Goal: Task Accomplishment & Management: Complete application form

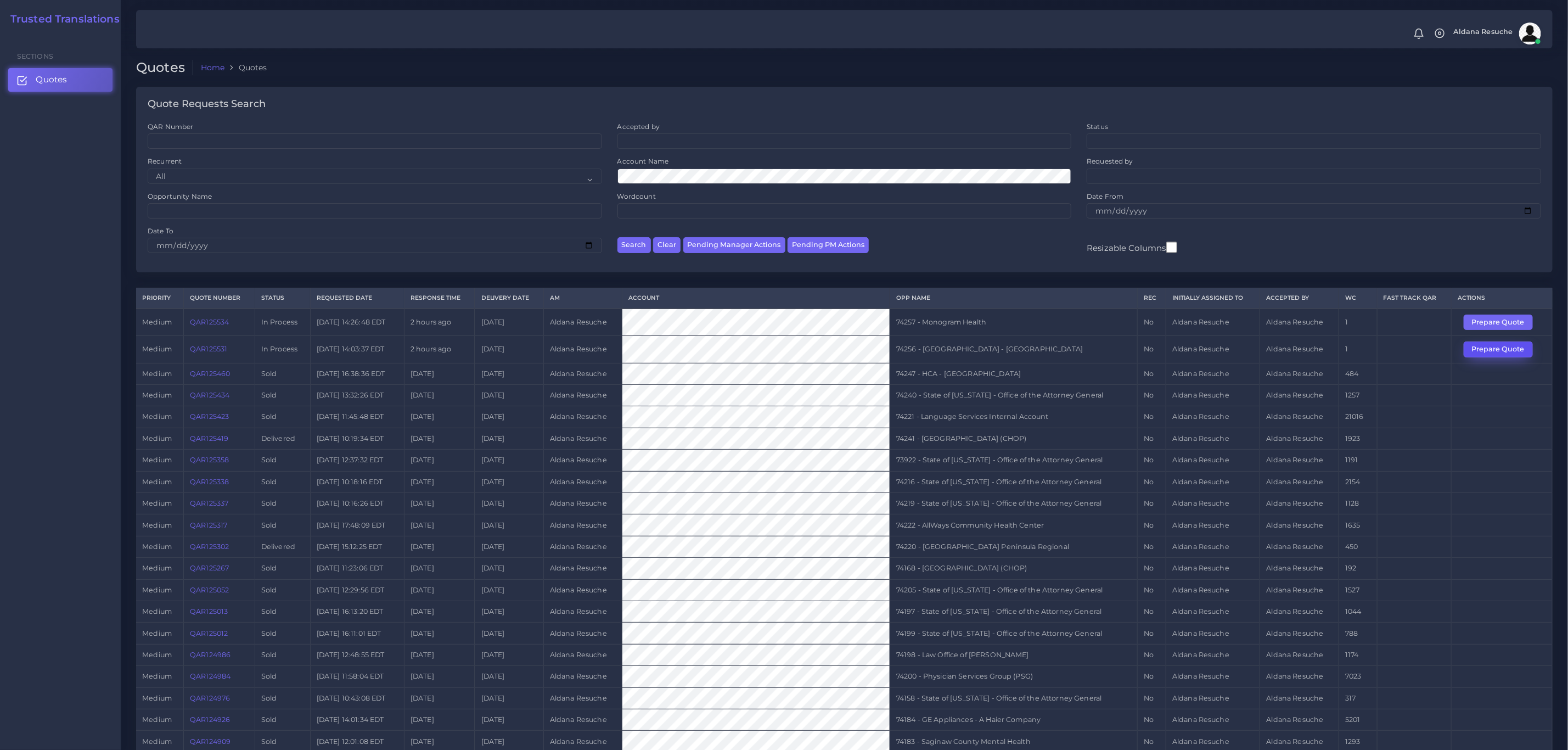
click at [1479, 357] on button "Prepare Quote" at bounding box center [1498, 349] width 69 height 16
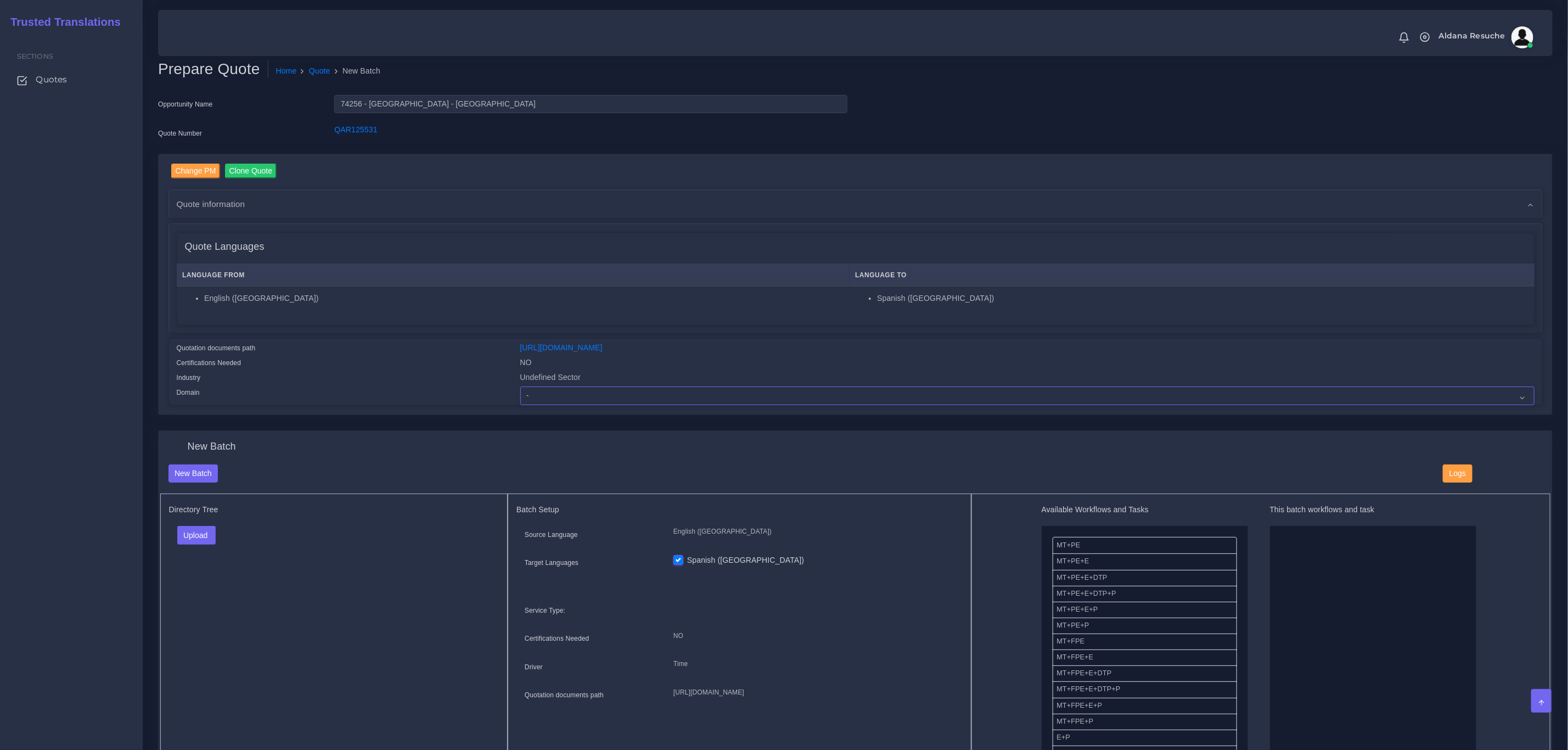
click at [560, 397] on select "- Advertising and Media Agriculture, Forestry and Fishing Architecture, Buildin…" at bounding box center [1027, 396] width 1014 height 19
select select "Healthcare and Health Sciences"
click at [520, 387] on select "- Advertising and Media Agriculture, Forestry and Fishing Architecture, Buildin…" at bounding box center [1027, 396] width 1014 height 19
click at [198, 537] on button "Upload" at bounding box center [197, 535] width 39 height 19
click at [218, 576] on label "Files" at bounding box center [215, 577] width 75 height 14
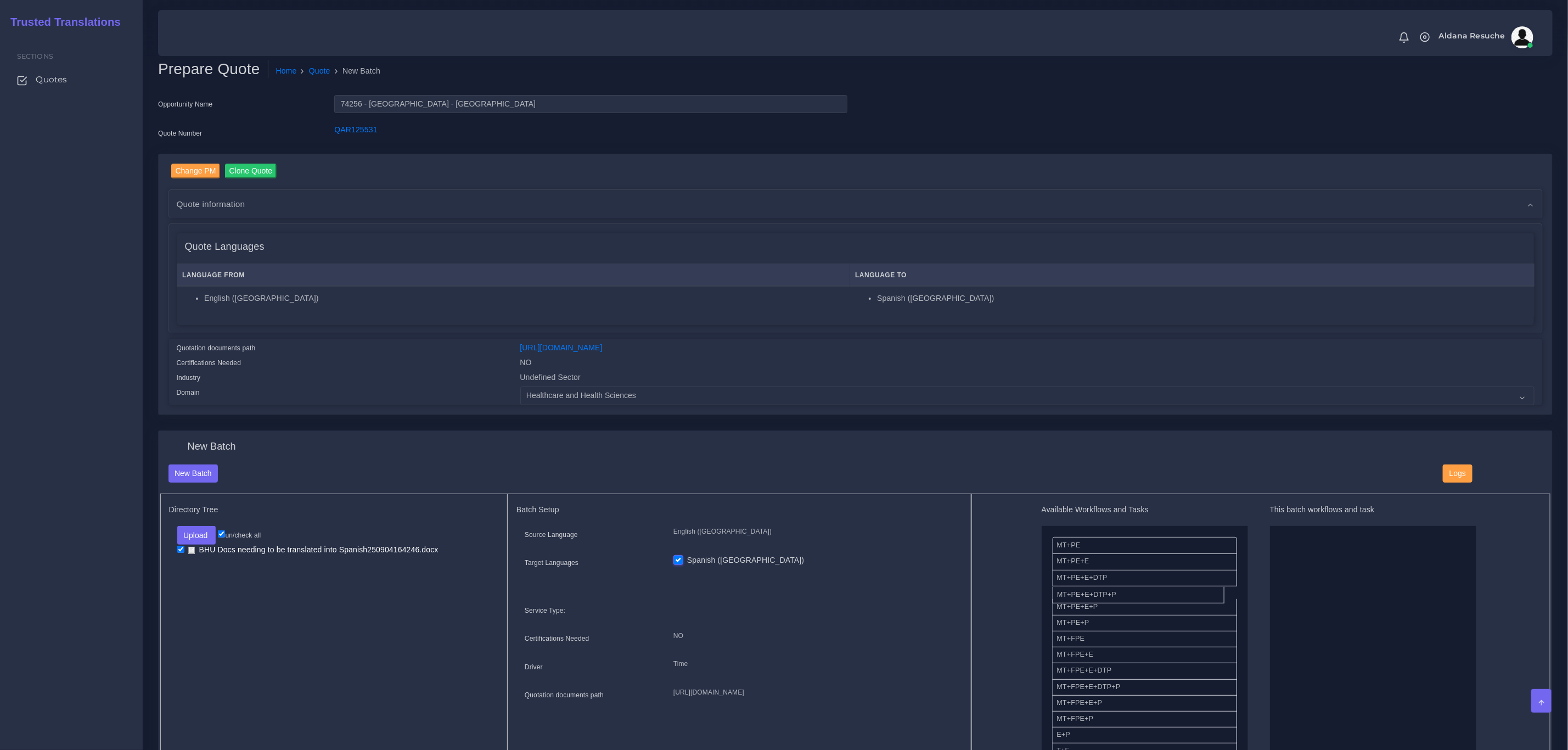
drag, startPoint x: 1116, startPoint y: 600, endPoint x: 1310, endPoint y: 600, distance: 194.0
drag, startPoint x: 1112, startPoint y: 557, endPoint x: 1348, endPoint y: 538, distance: 236.8
drag, startPoint x: 1091, startPoint y: 669, endPoint x: 1299, endPoint y: 557, distance: 236.2
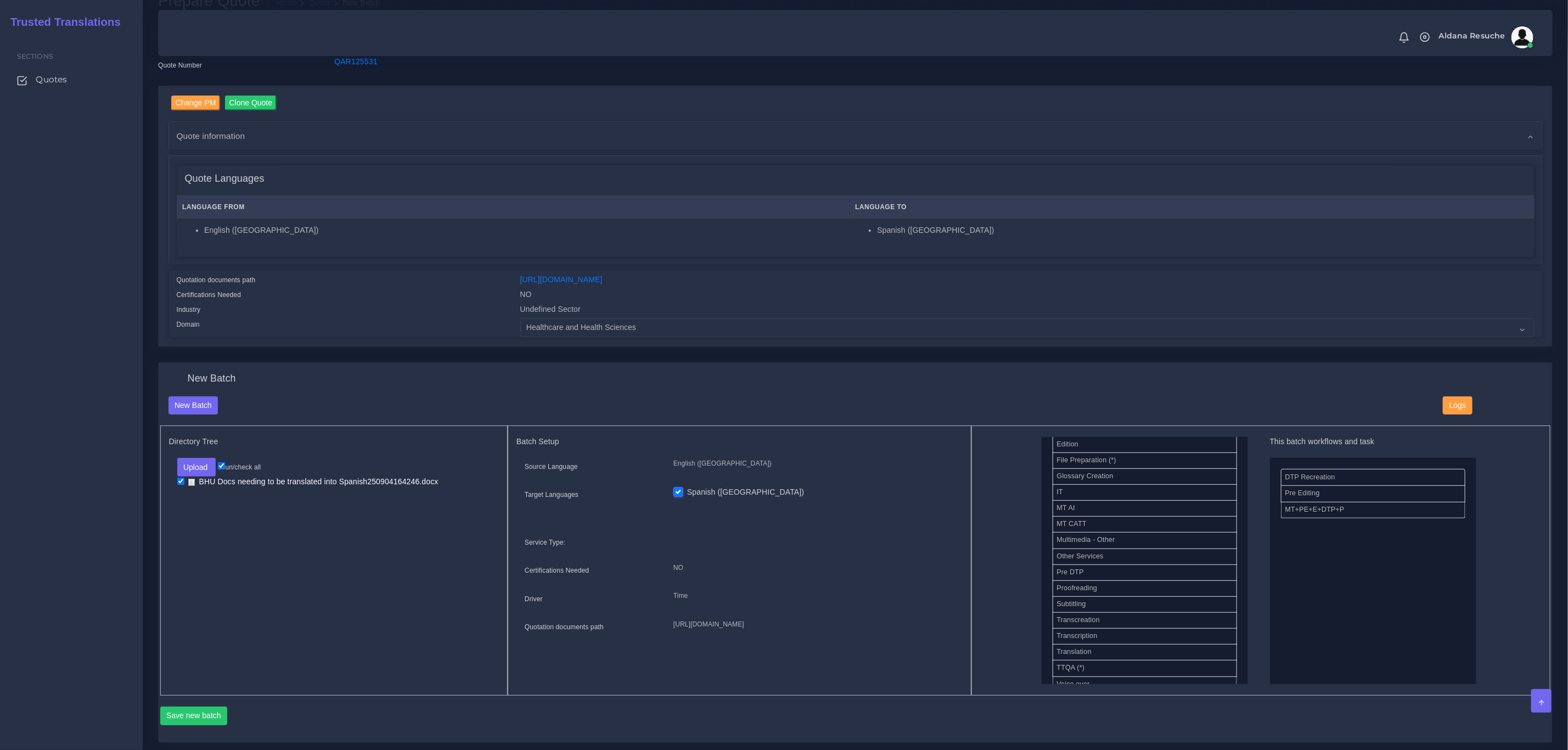
scroll to position [165, 0]
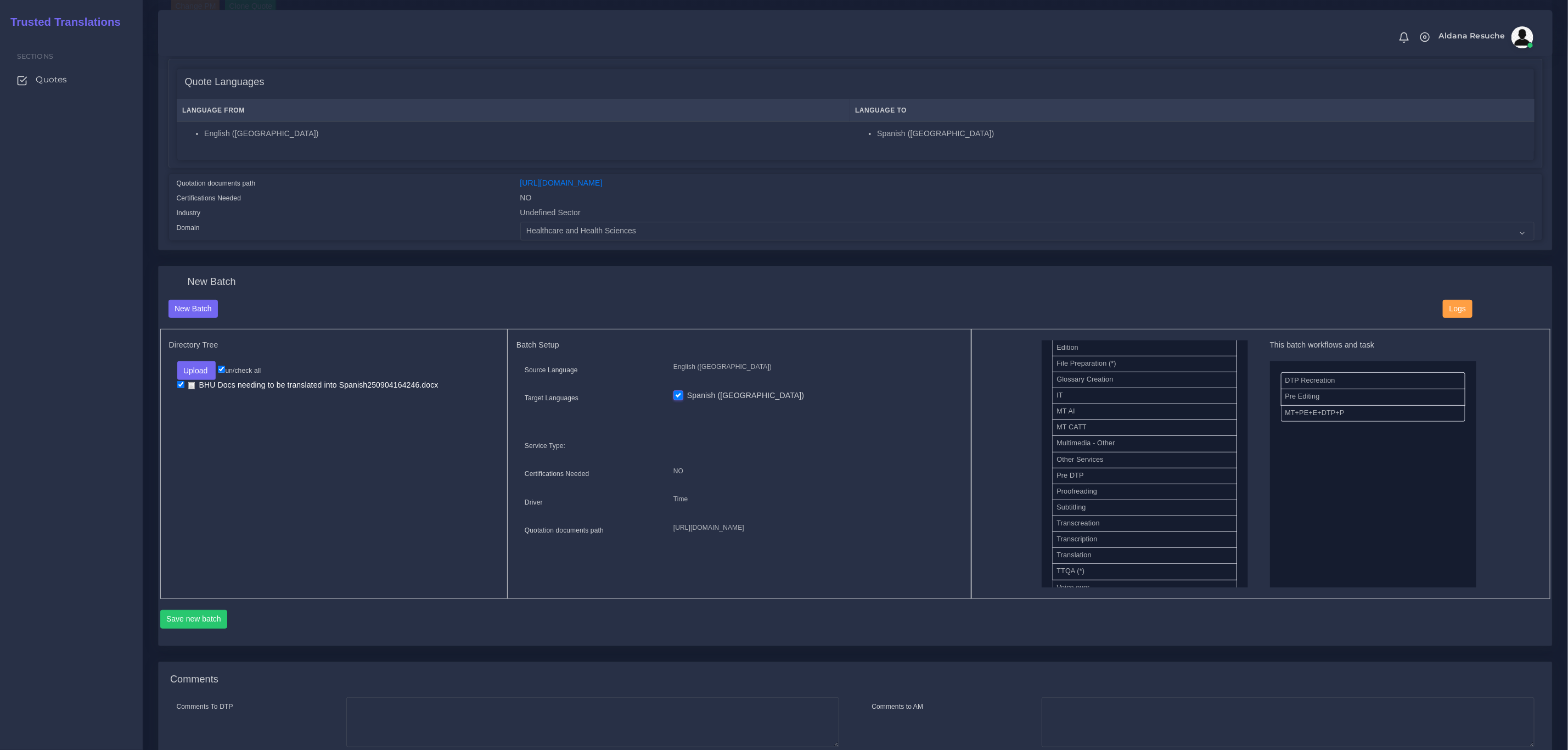
click at [179, 607] on div "Save new batch" at bounding box center [855, 618] width 1390 height 38
click at [181, 616] on button "Save new batch" at bounding box center [194, 619] width 67 height 19
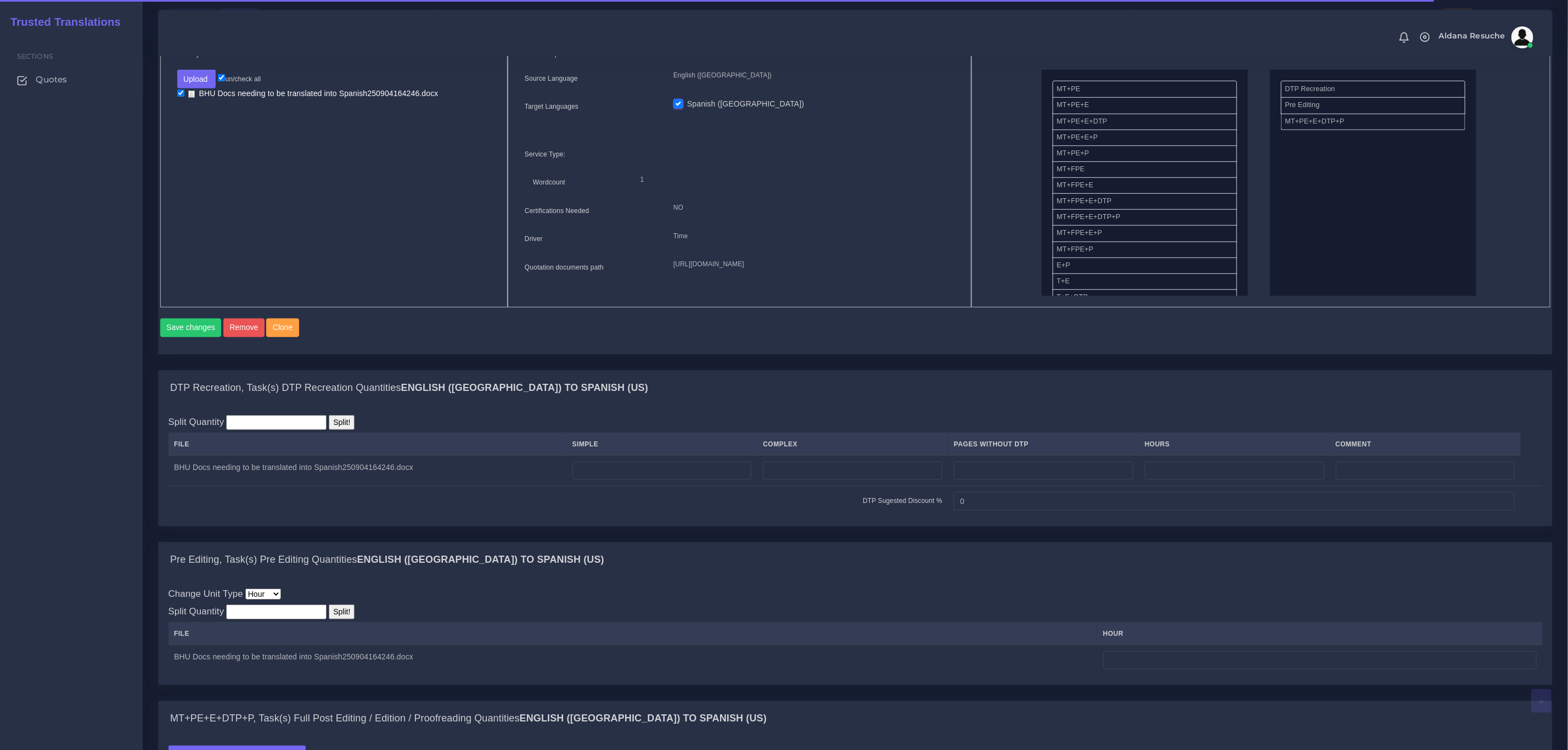
scroll to position [576, 0]
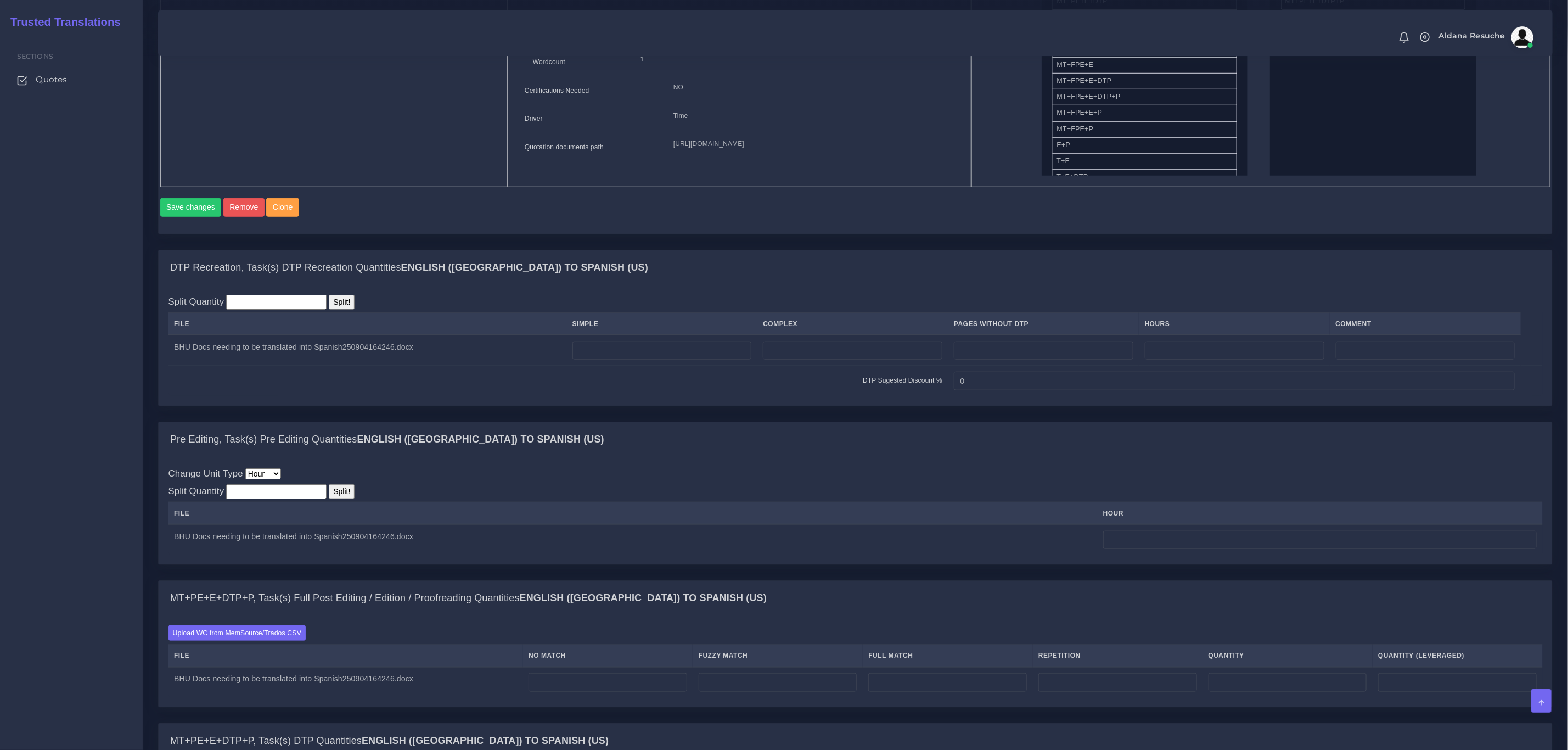
click at [634, 511] on div "Change Unit Type File Hour Image Minute Other Page Slide Word Split Quantity Sp…" at bounding box center [855, 511] width 1374 height 89
click at [259, 640] on label "Upload WC from MemSource/Trados CSV" at bounding box center [238, 633] width 138 height 15
click at [0, 0] on input "Upload WC from MemSource/Trados CSV" at bounding box center [0, 0] width 0 height 0
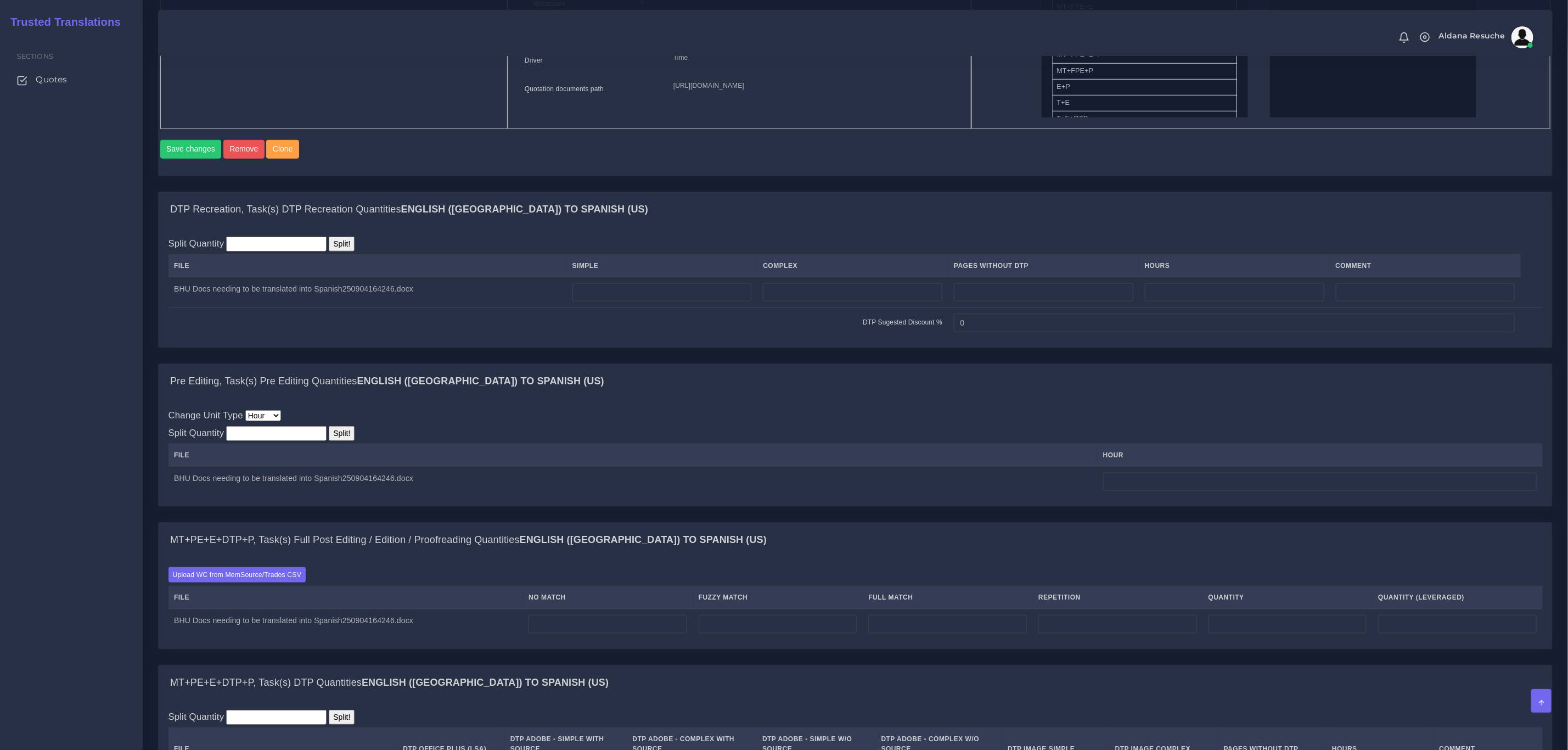
scroll to position [659, 0]
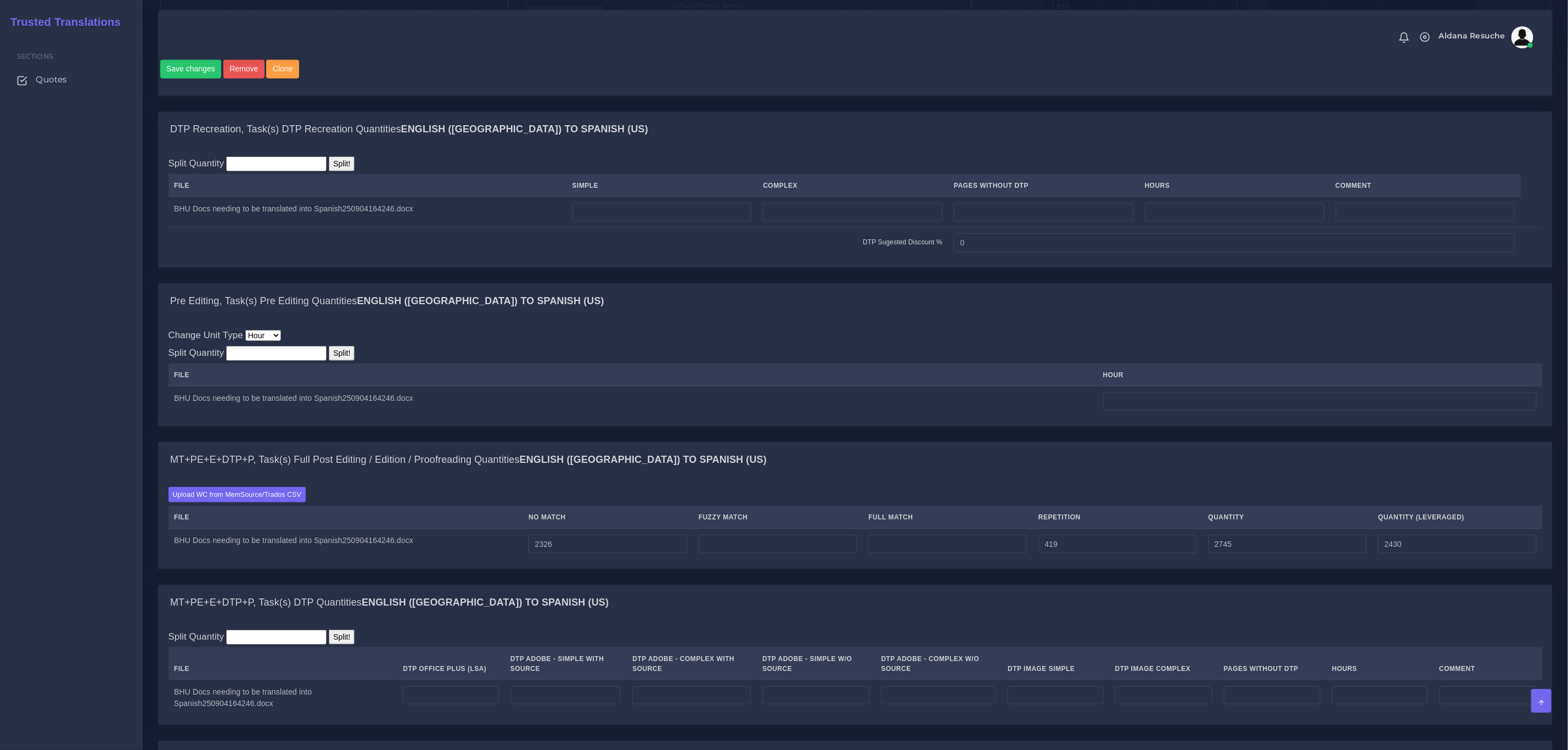
scroll to position [741, 0]
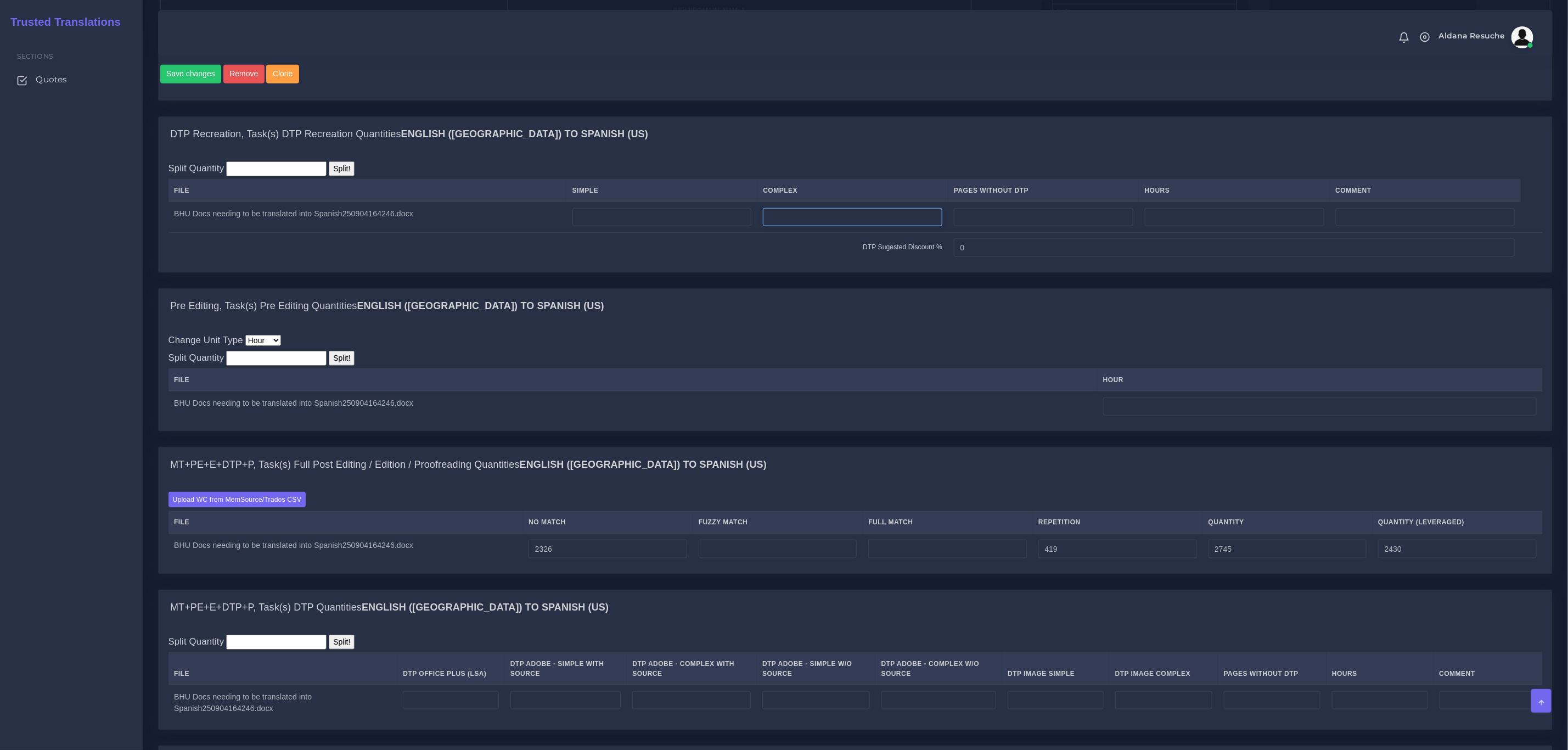
click at [843, 227] on input "number" at bounding box center [852, 217] width 179 height 19
type input "8"
click at [426, 710] on input "number" at bounding box center [451, 700] width 96 height 19
type input "8"
click at [774, 380] on div "Change Unit Type File Hour Image Minute Other Page Slide Word Split Quantity Sp…" at bounding box center [855, 378] width 1374 height 89
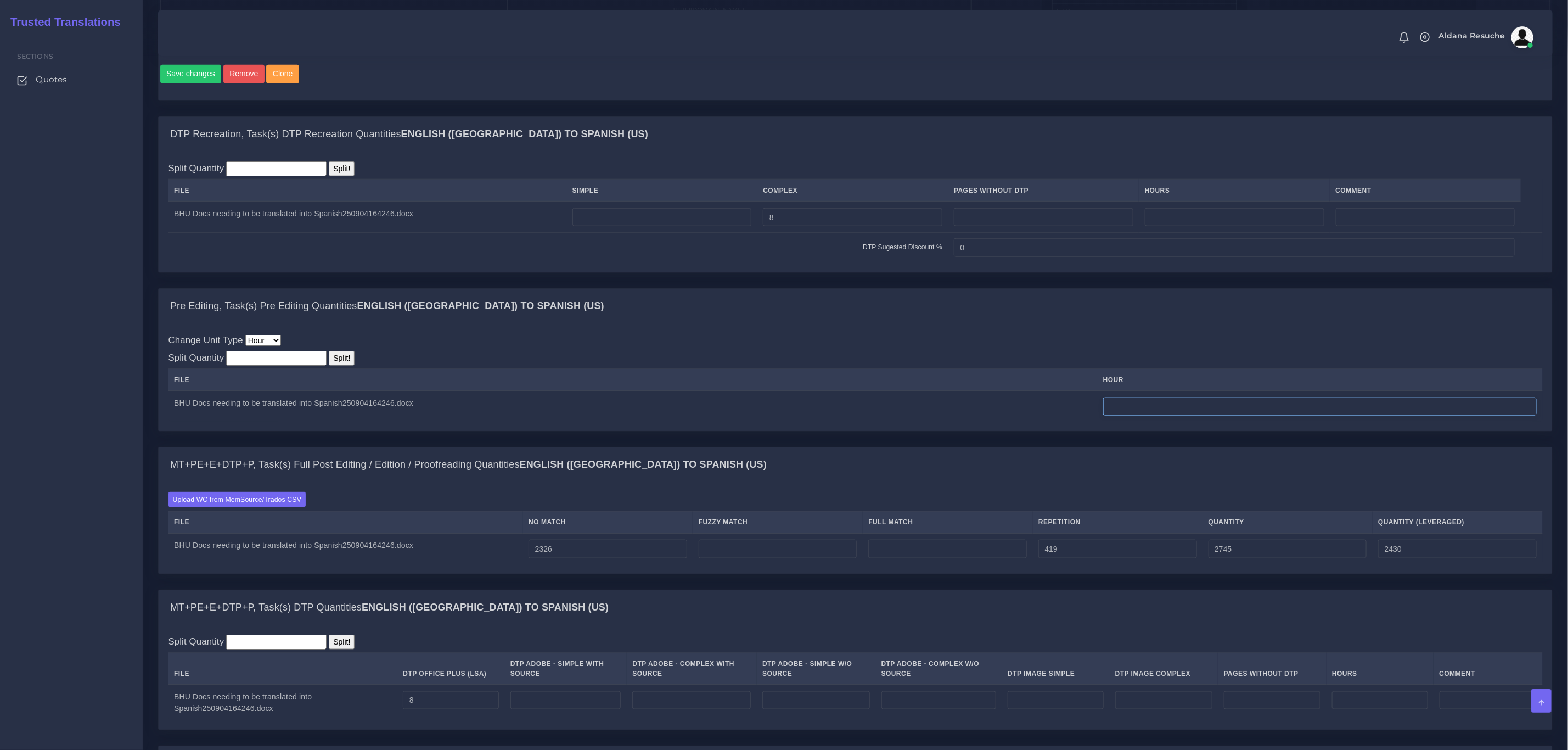
click at [1146, 416] on input "number" at bounding box center [1319, 407] width 433 height 19
type input "1.25"
click at [1147, 350] on div "Change Unit Type File Hour Image Minute Other Page Slide Word Split Quantity Sp…" at bounding box center [855, 378] width 1374 height 89
click at [750, 324] on div "Pre Editing, Task(s) Pre Editing Quantities English (US) TO Spanish (US)" at bounding box center [855, 306] width 1394 height 35
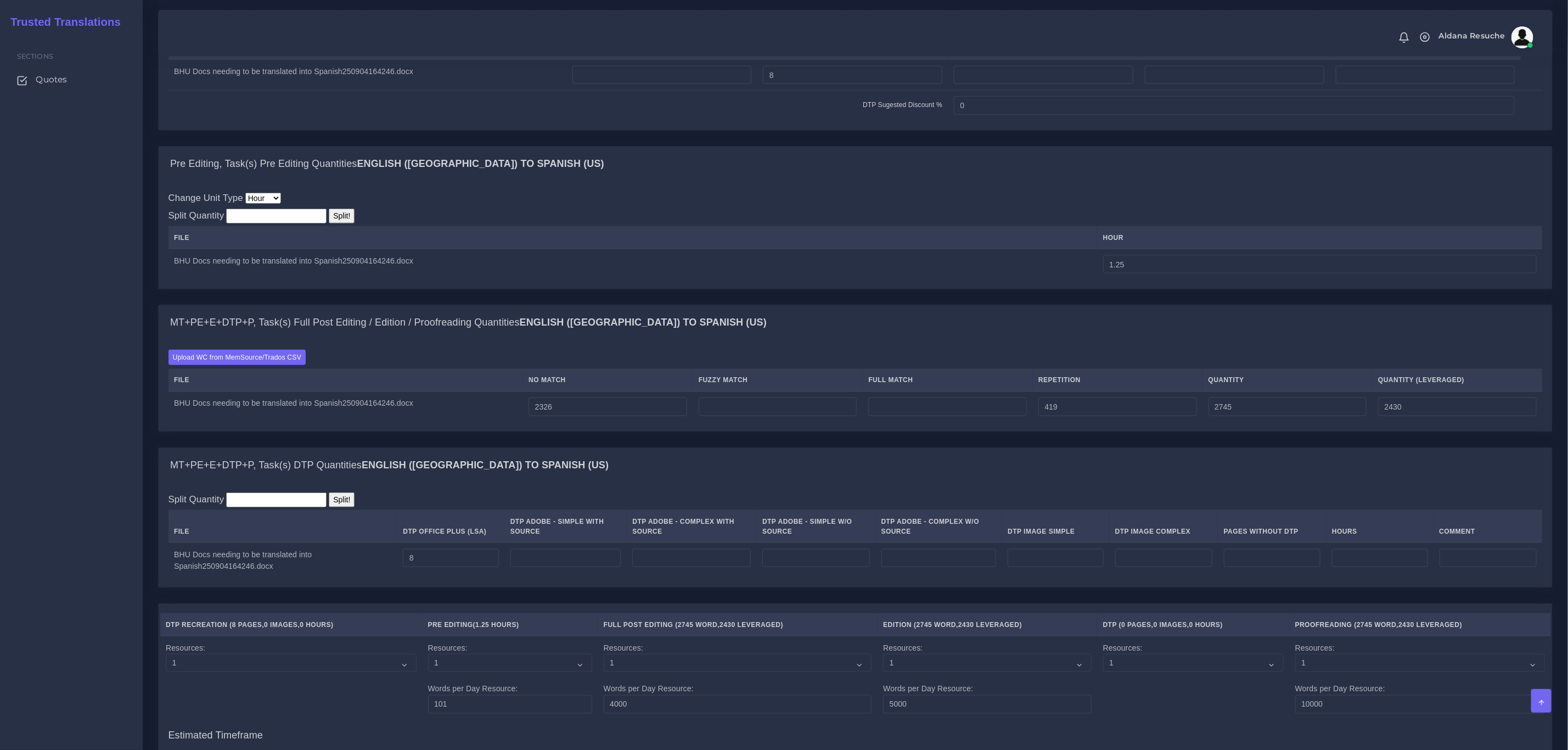
scroll to position [989, 0]
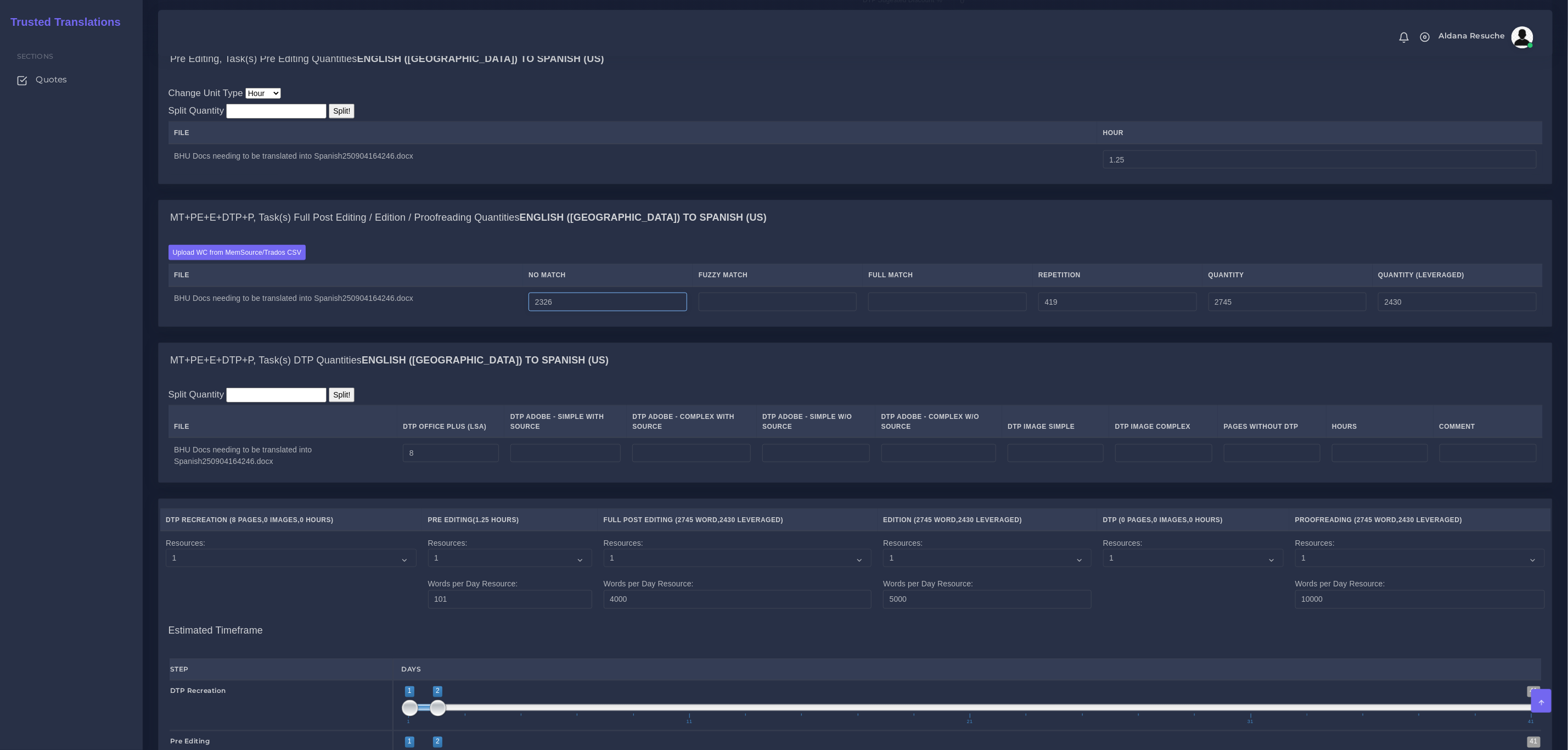
click at [556, 311] on input "2326" at bounding box center [608, 302] width 159 height 19
type input "2526"
type input "2945"
type input "2630"
click at [996, 233] on div "MT+PE+E+DTP+P, Task(s) Full Post Editing / Edition / Proofreading Quantities En…" at bounding box center [855, 217] width 1394 height 35
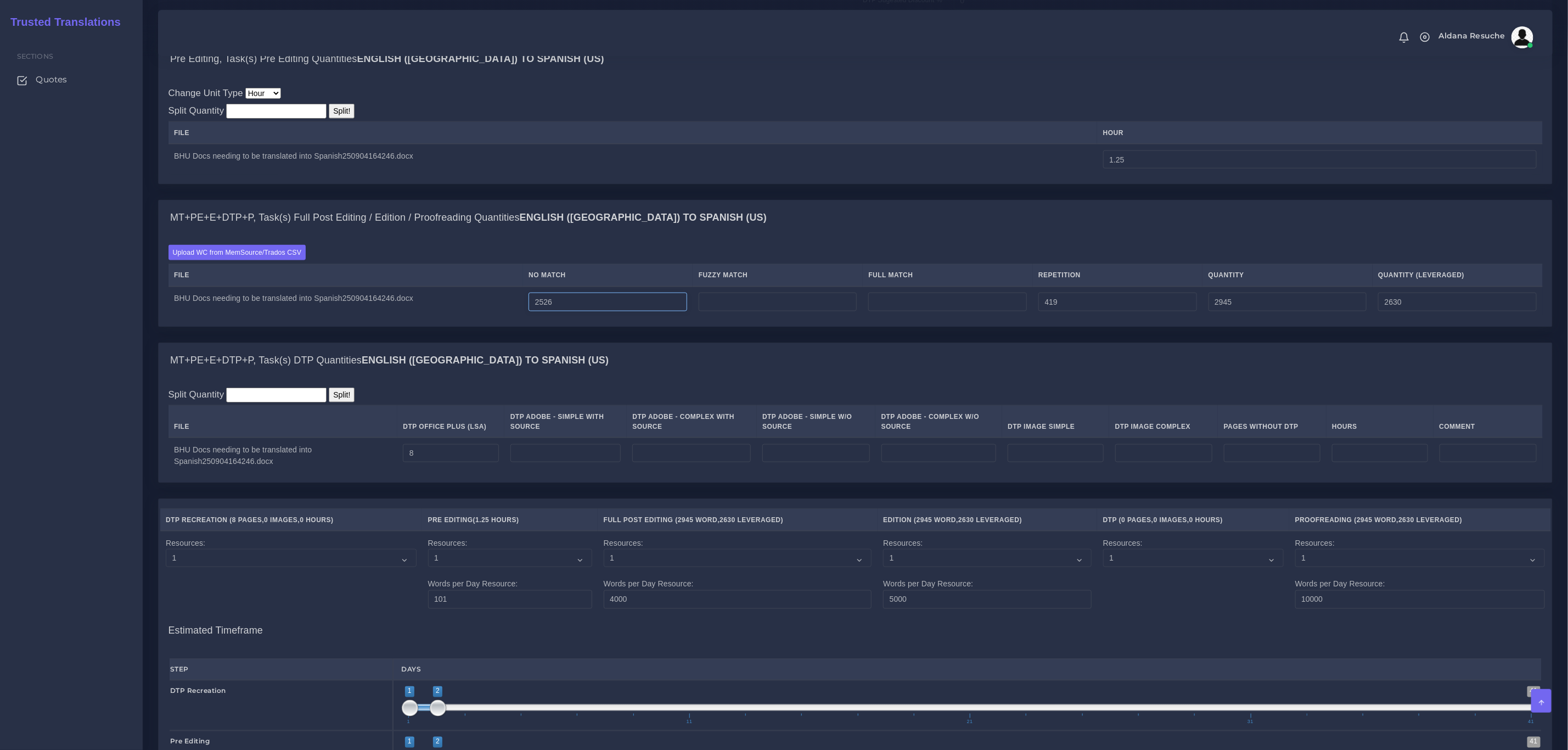
click at [556, 311] on input "2526" at bounding box center [608, 302] width 159 height 19
click at [712, 200] on div "Pre Editing, Task(s) Pre Editing Quantities English (US) TO Spanish (US) Change…" at bounding box center [855, 120] width 1411 height 159
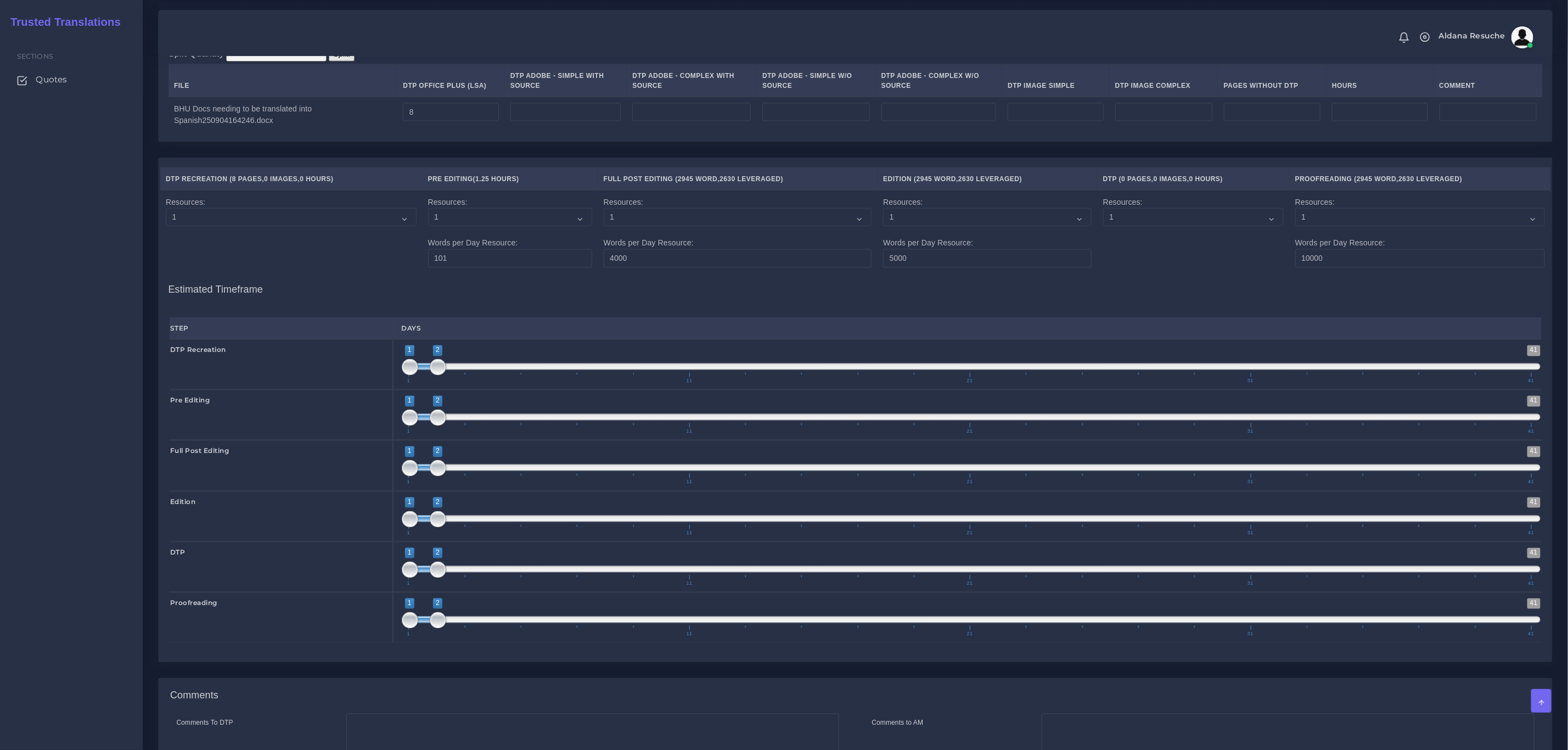
scroll to position [1524, 0]
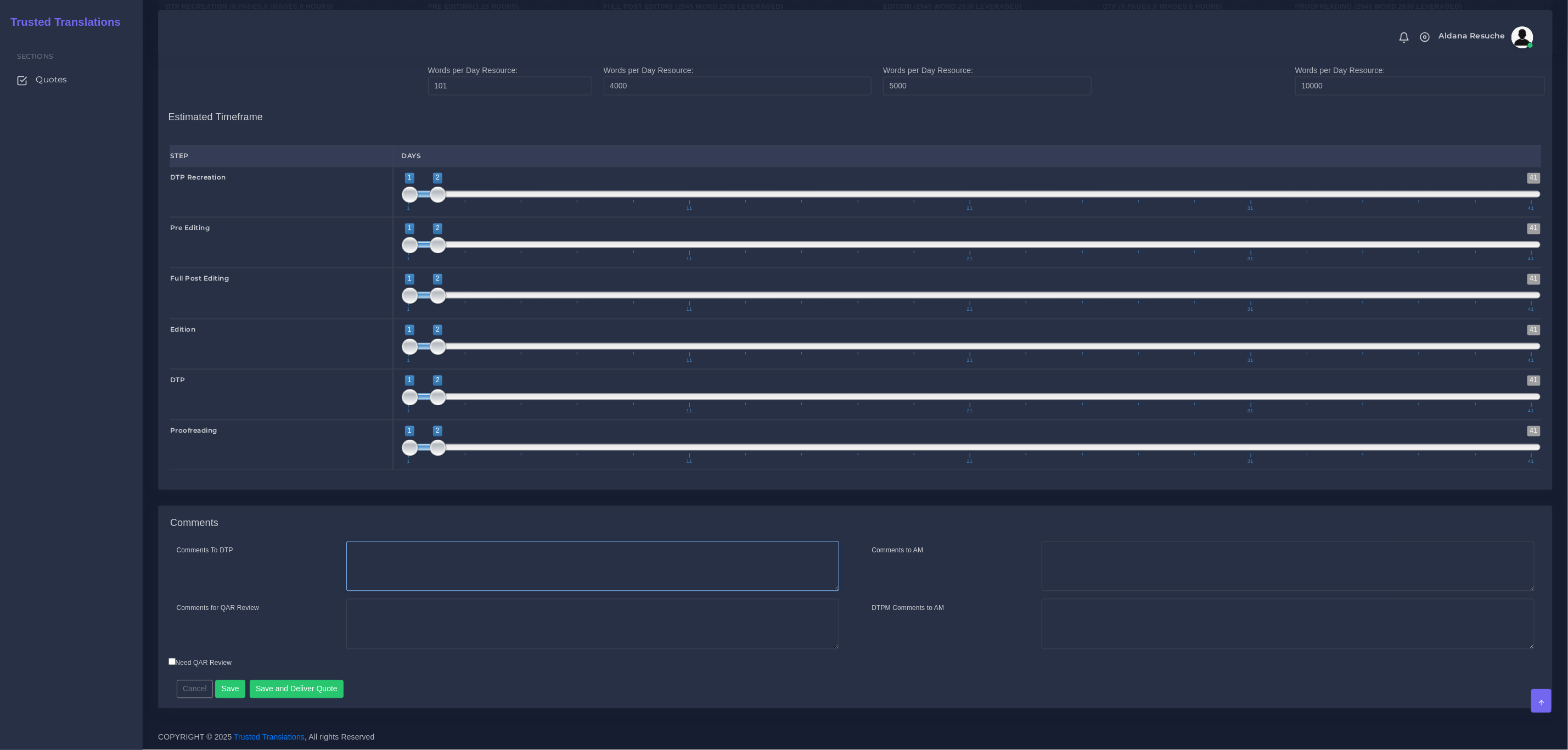
click at [425, 563] on textarea "Comments To DTP" at bounding box center [592, 566] width 492 height 51
type textarea "Recreation in word + DTP"
type textarea "D"
type textarea "Recreation + PEEP + DTP Pre editing quoted due to the poor quality of the scann…"
click at [321, 693] on button "Save and Deliver Quote" at bounding box center [297, 689] width 94 height 19
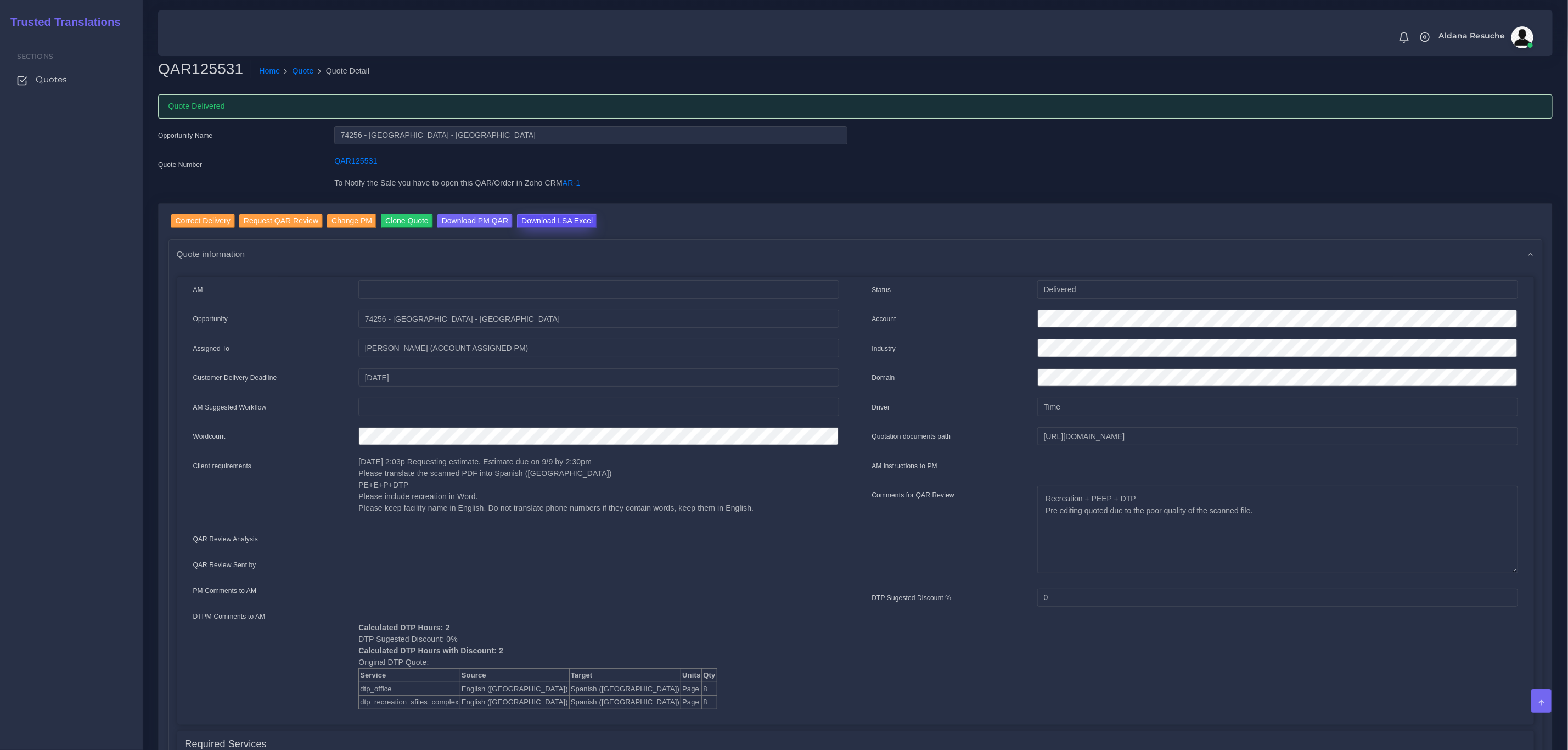
click at [573, 222] on input "Download LSA Excel" at bounding box center [557, 221] width 80 height 15
click at [293, 67] on link "Quote" at bounding box center [303, 71] width 21 height 11
